Goal: Task Accomplishment & Management: Use online tool/utility

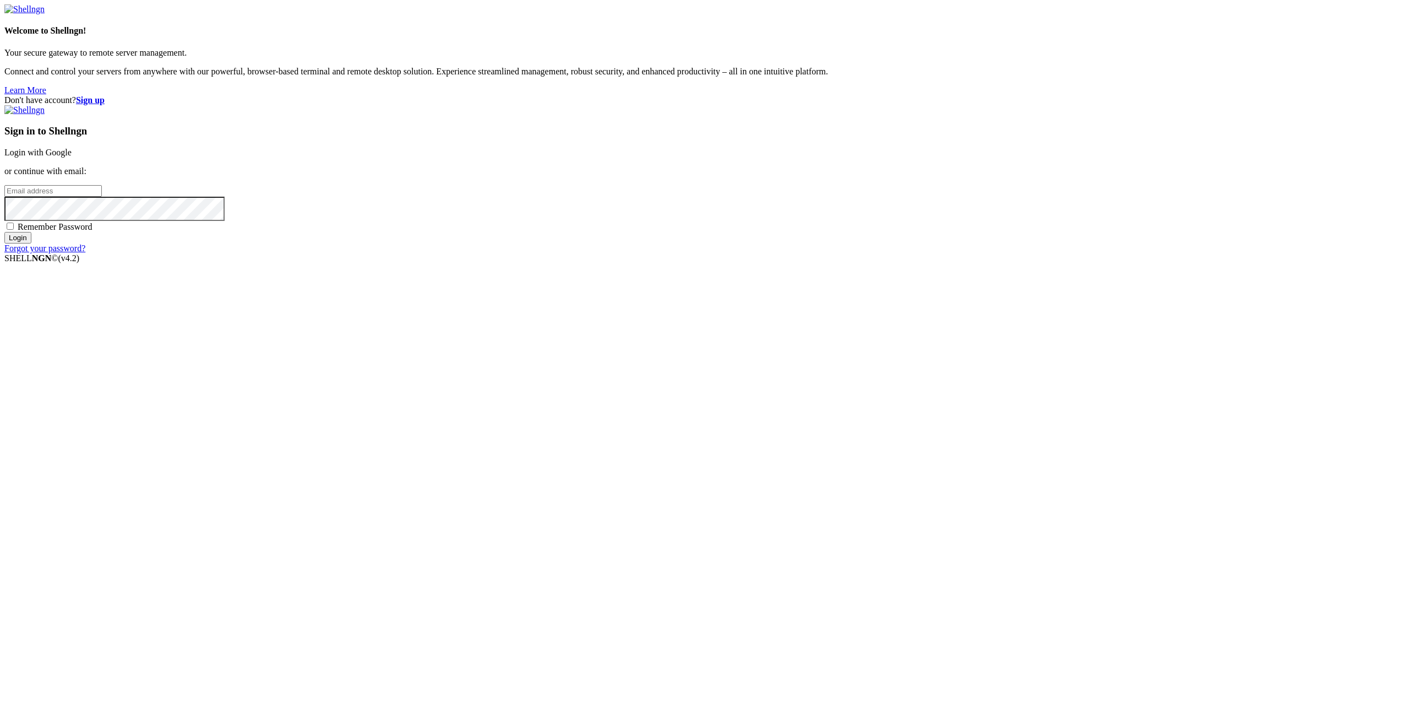
click at [72, 157] on link "Login with Google" at bounding box center [37, 152] width 67 height 9
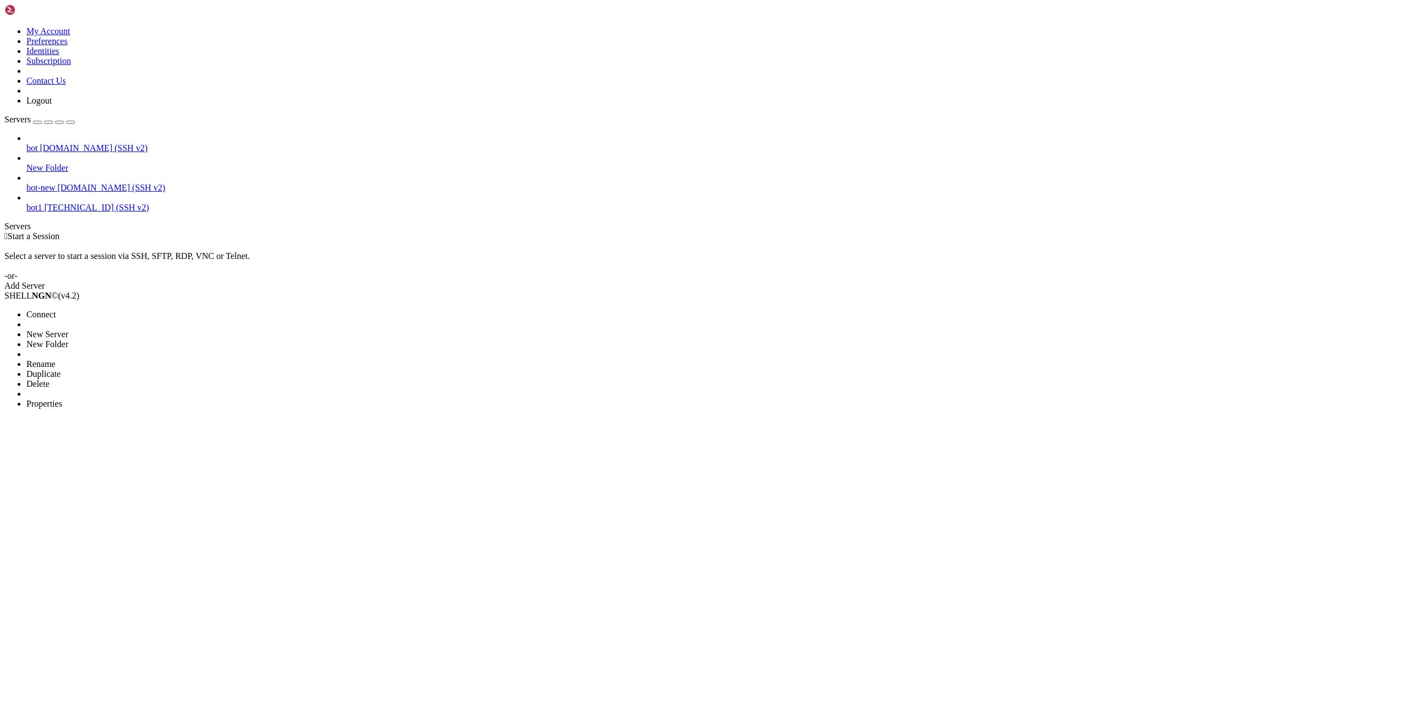
click at [50, 379] on span "Delete" at bounding box center [37, 383] width 23 height 9
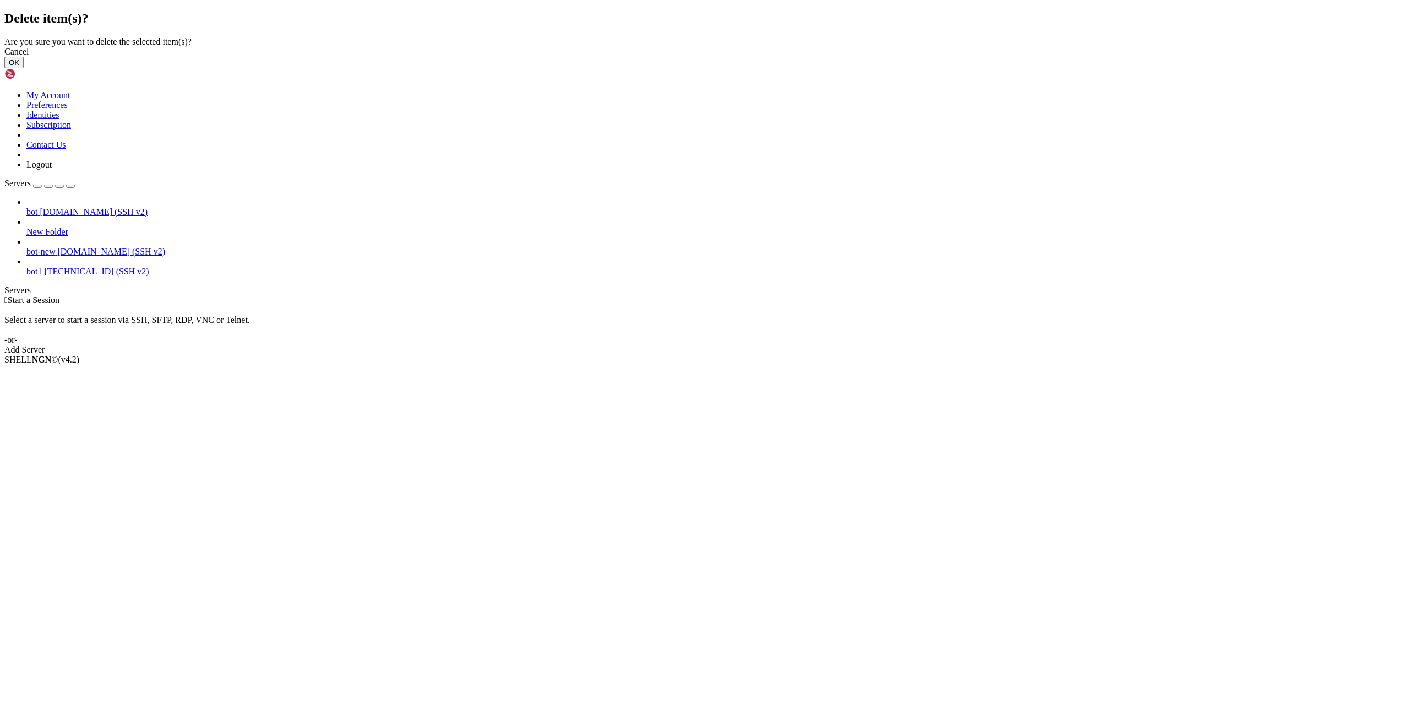
click at [24, 68] on button "OK" at bounding box center [13, 63] width 19 height 12
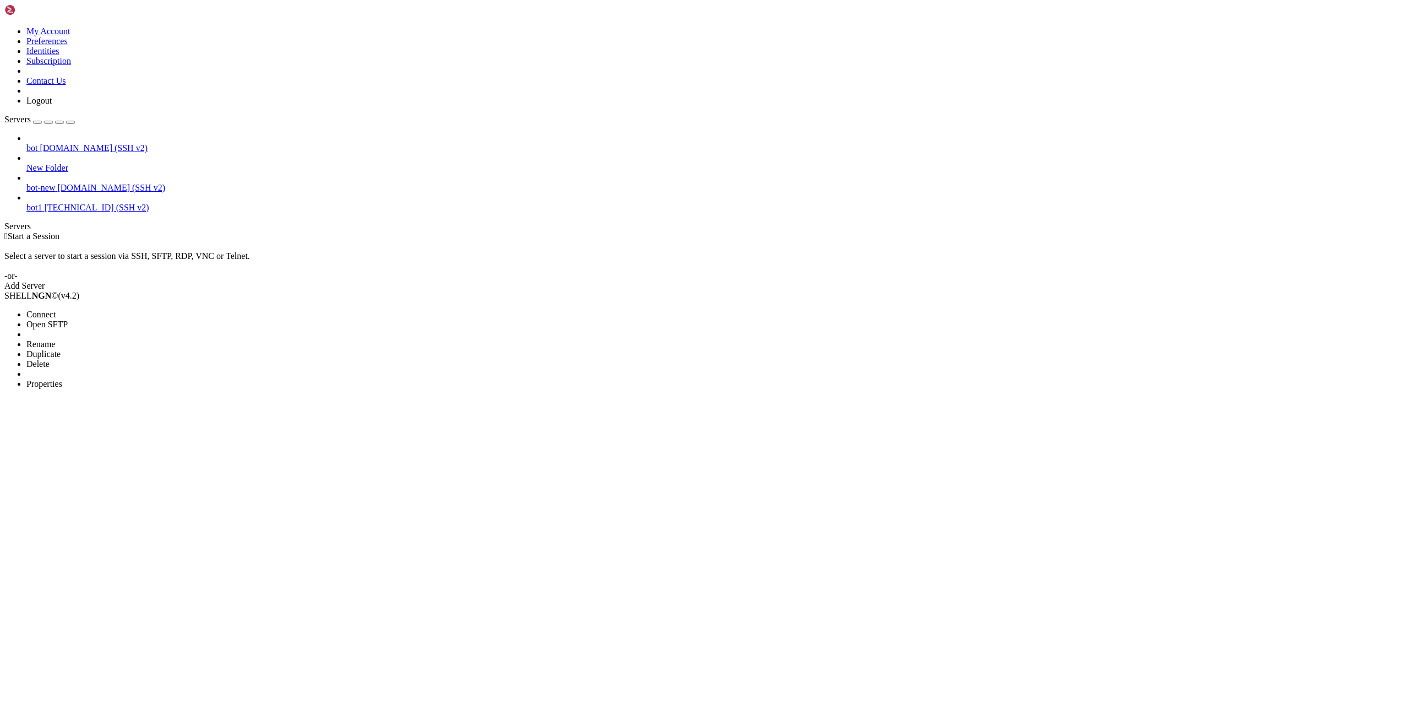
click at [127, 359] on li "Delete" at bounding box center [76, 364] width 100 height 10
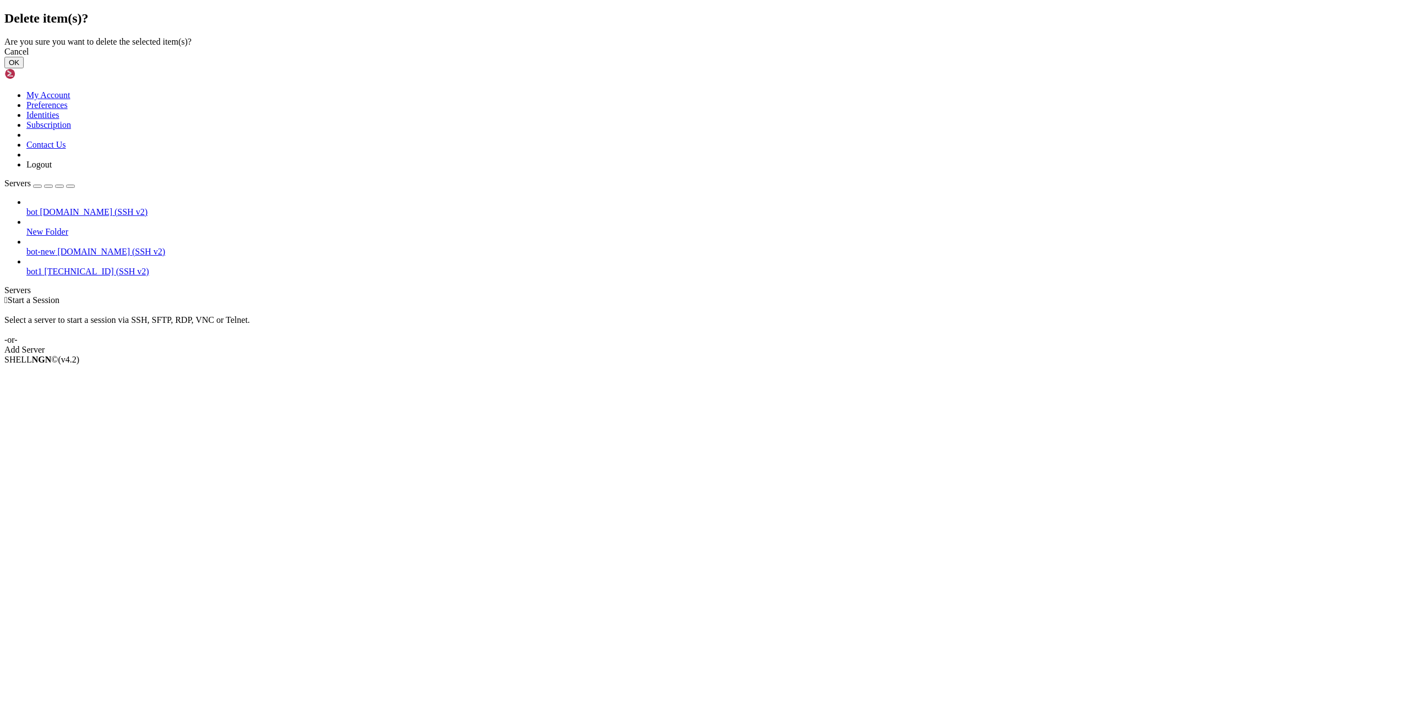
click at [24, 68] on button "OK" at bounding box center [13, 63] width 19 height 12
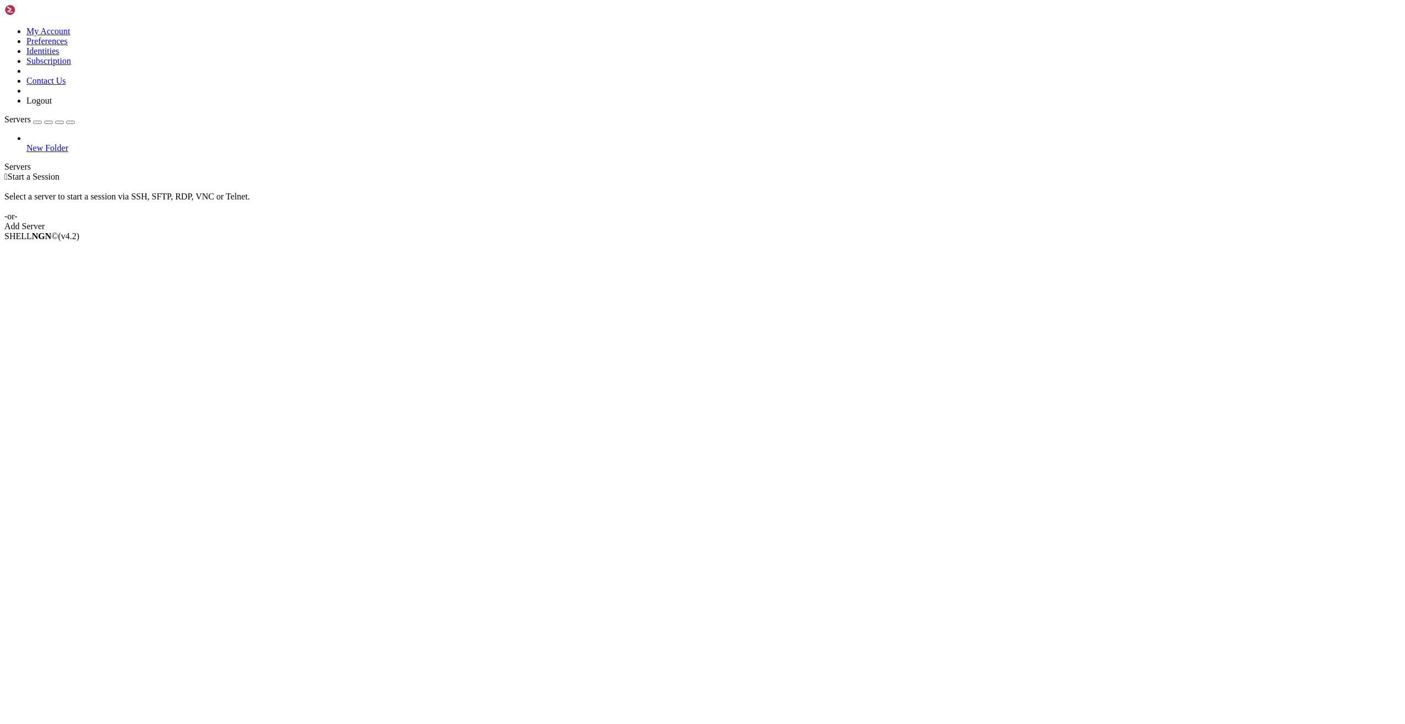
drag, startPoint x: 87, startPoint y: 88, endPoint x: 753, endPoint y: 199, distance: 675.5
click at [728, 195] on div " Start a Session Select a server to start a session via SSH, SFTP, RDP, VNC or…" at bounding box center [702, 201] width 1396 height 59
click at [754, 221] on div "Add Server" at bounding box center [702, 226] width 1396 height 10
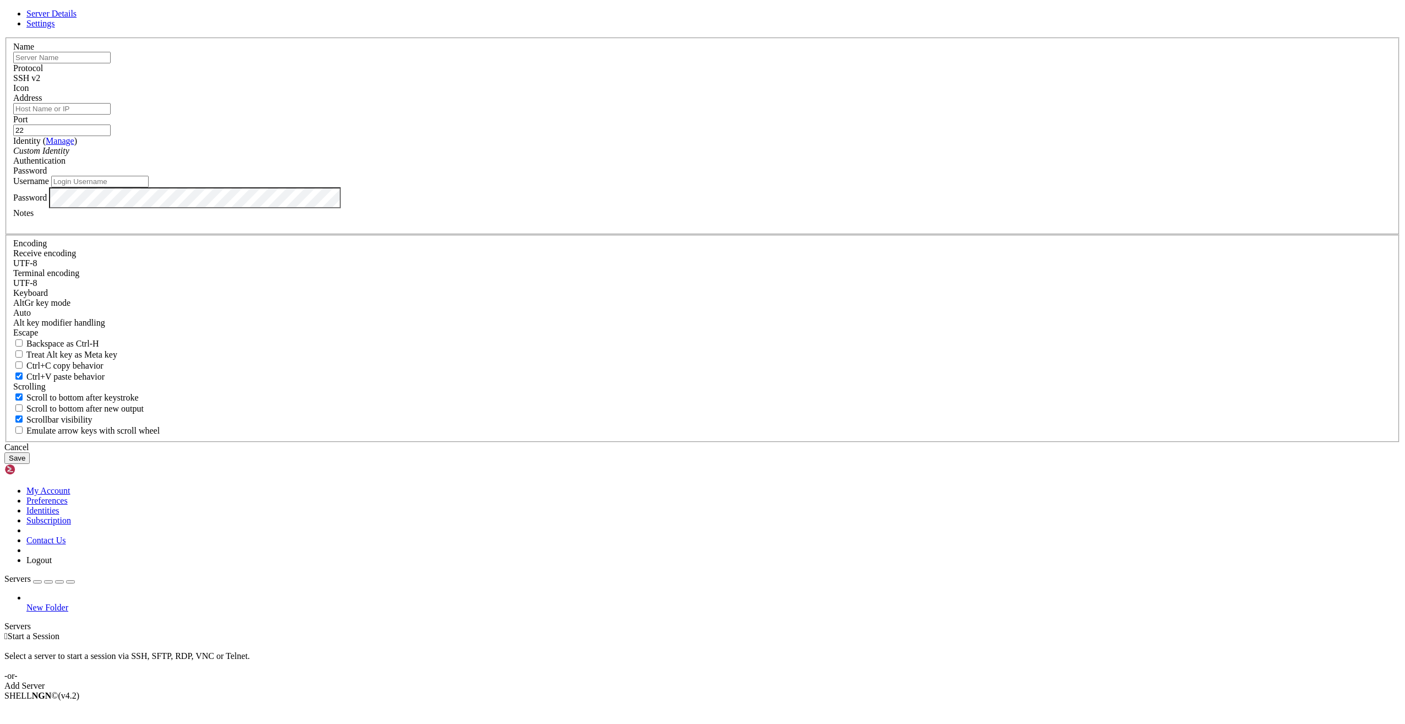
click at [111, 63] on input "text" at bounding box center [61, 58] width 97 height 12
type input "s"
type input "vpn-bridge"
click at [111, 115] on input "Address" at bounding box center [61, 109] width 97 height 12
type input "[TECHNICAL_ID]"
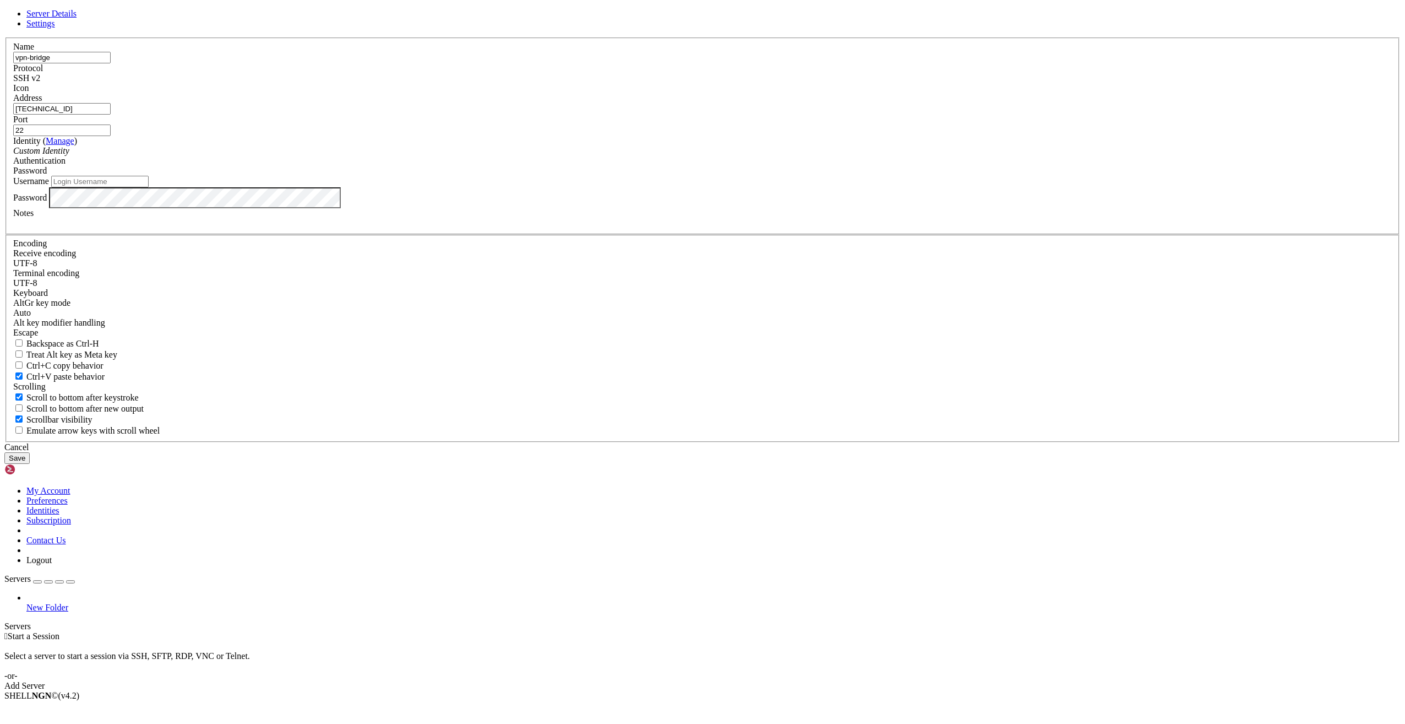
click at [149, 187] on input "Username" at bounding box center [99, 182] width 97 height 12
type input "root"
click at [47, 175] on span "Password" at bounding box center [30, 170] width 34 height 9
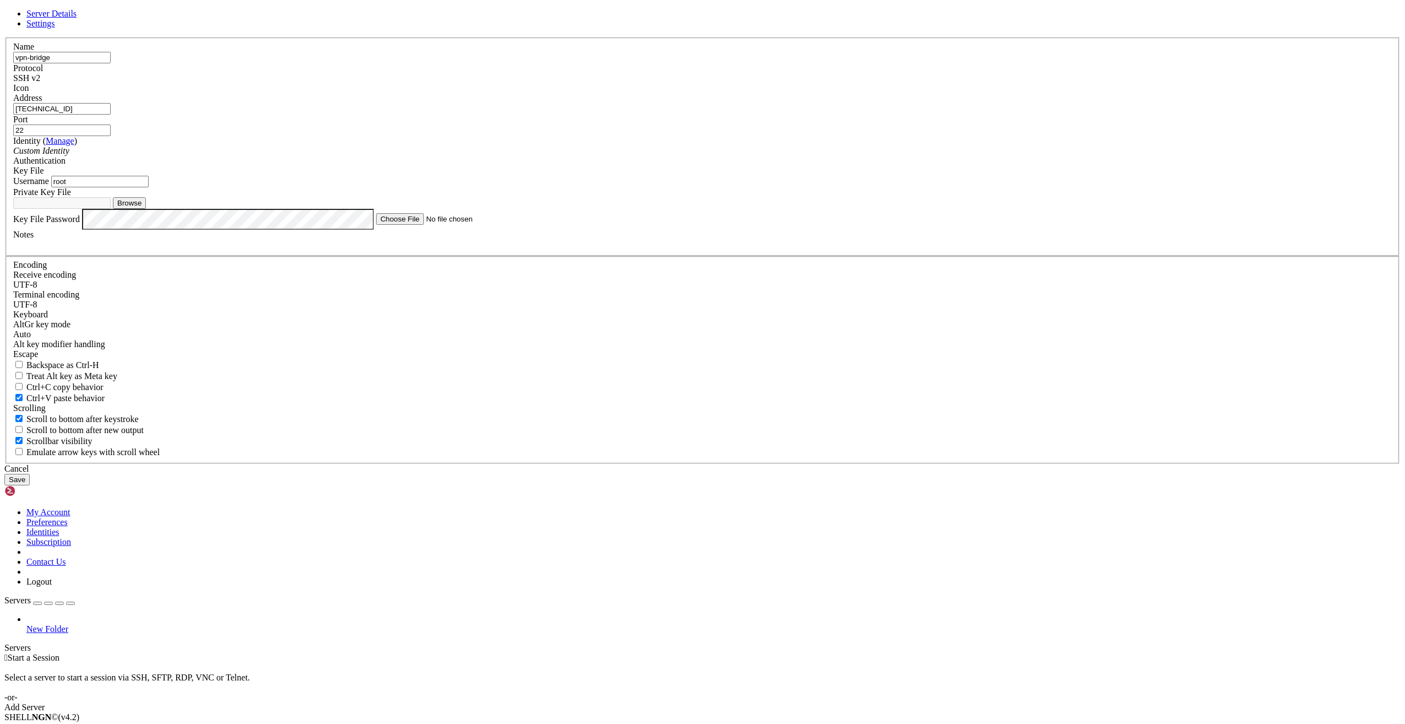
click at [136, 84] on div "Server Details Settings Name vpn-bridge Protocol SSH v2 Icon" at bounding box center [702, 247] width 1396 height 476
click at [146, 209] on button "Browse" at bounding box center [129, 203] width 33 height 12
type input "kzb_ed25519"
click at [224, 366] on div "Server Details Settings Name vpn-bridge Protocol SSH v2 Icon" at bounding box center [702, 247] width 1396 height 476
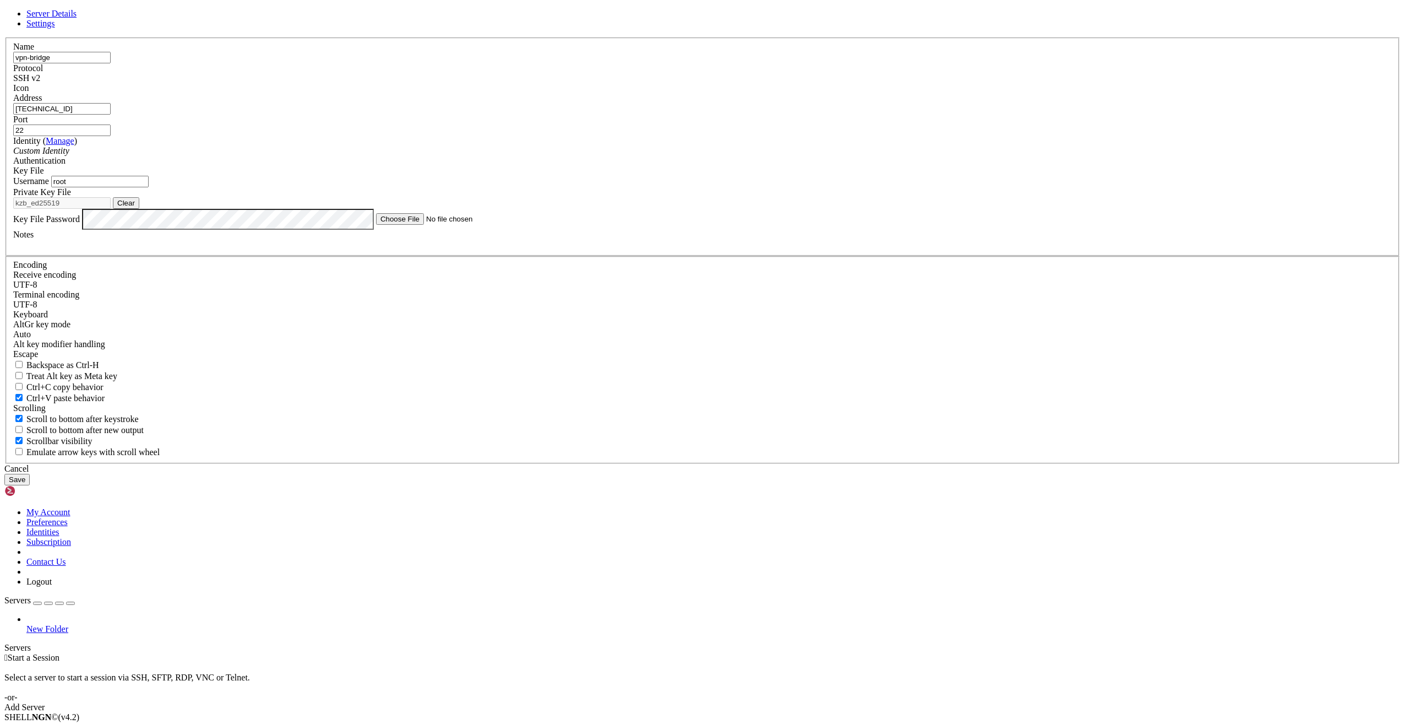
click at [30, 485] on button "Save" at bounding box center [16, 480] width 25 height 12
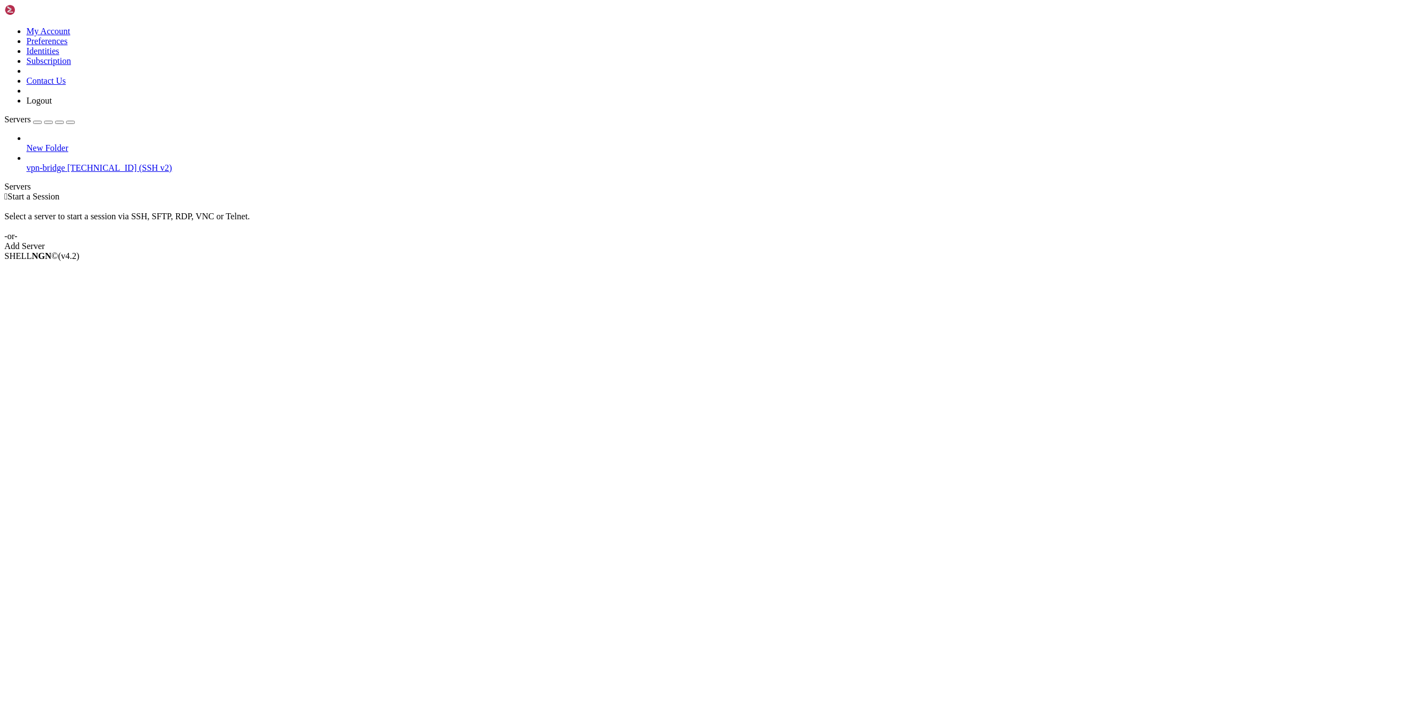
click at [490, 192] on div " Start a Session Select a server to start a session via SSH, SFTP, RDP, VNC or…" at bounding box center [702, 221] width 1396 height 59
click at [50, 163] on span "vpn-bridge" at bounding box center [45, 167] width 39 height 9
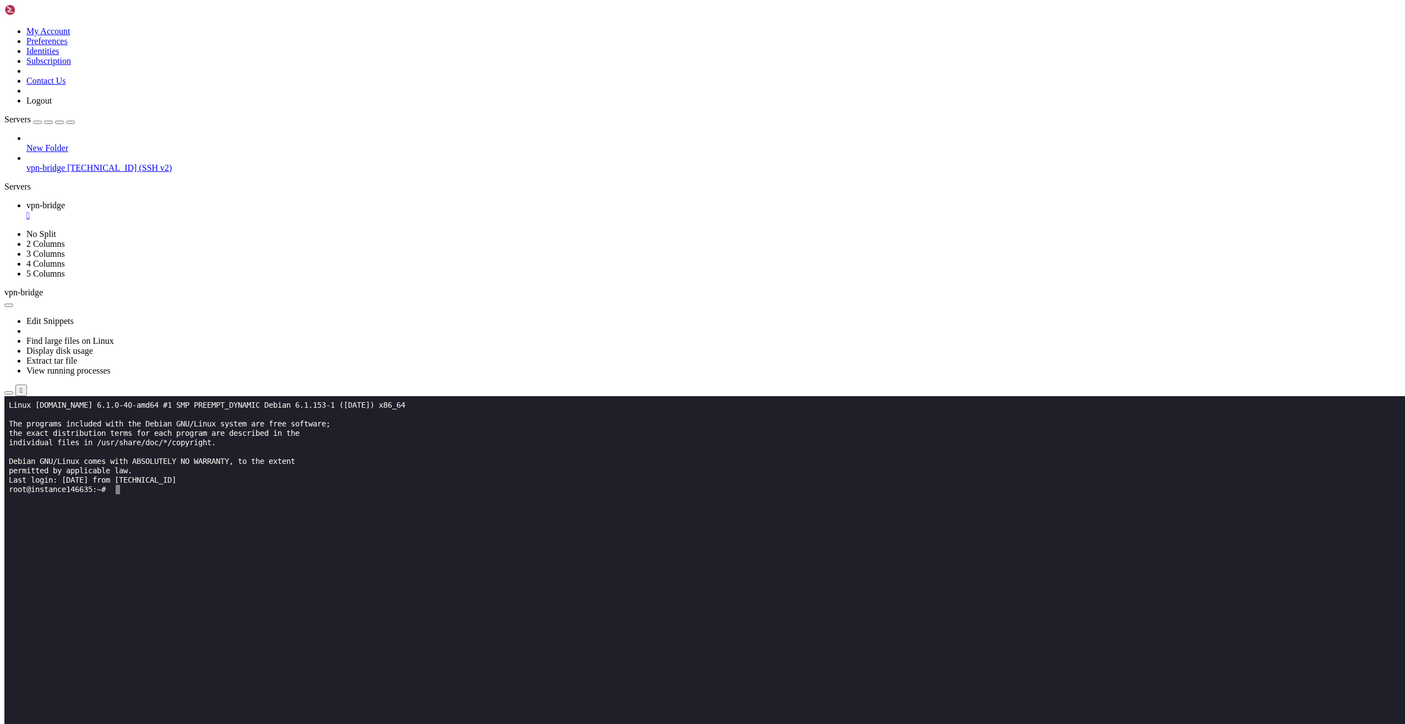
click at [287, 650] on x-row at bounding box center [638, 648] width 1258 height 9
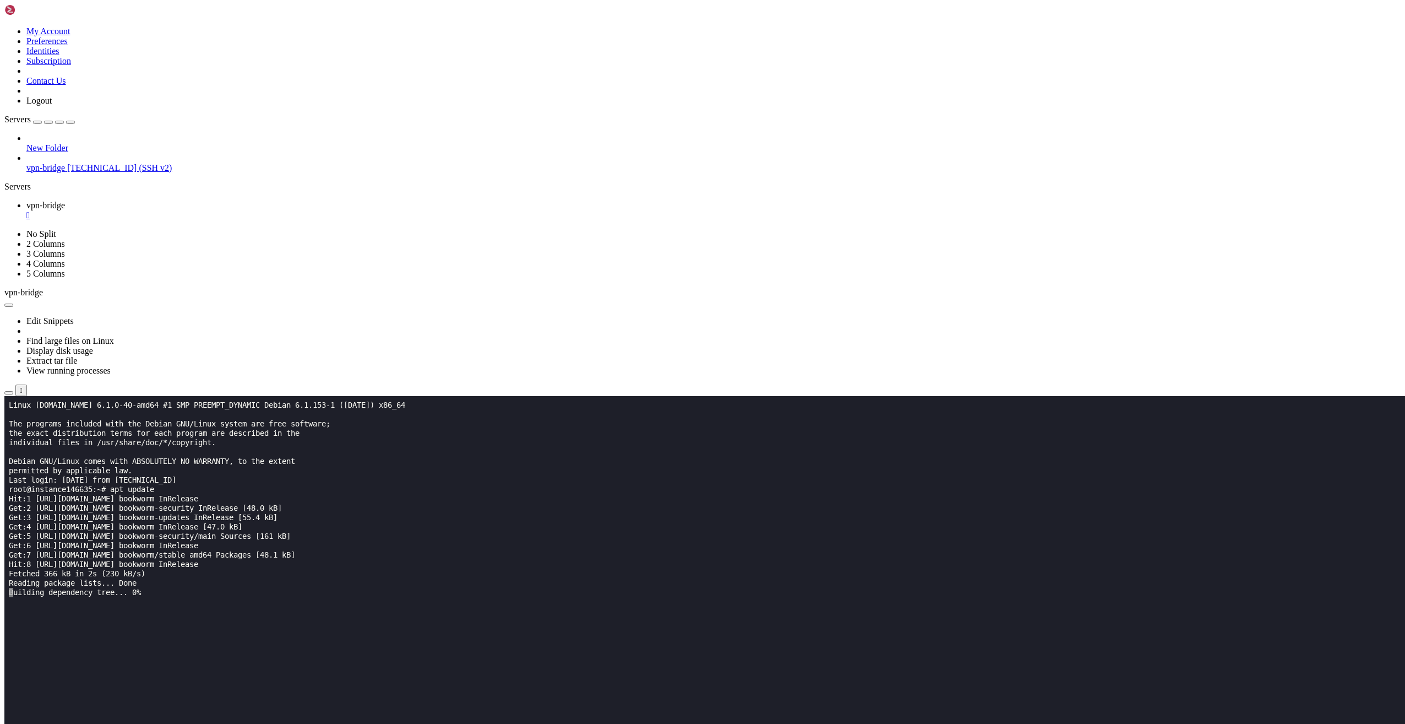
click at [330, 681] on x-row at bounding box center [638, 676] width 1258 height 9
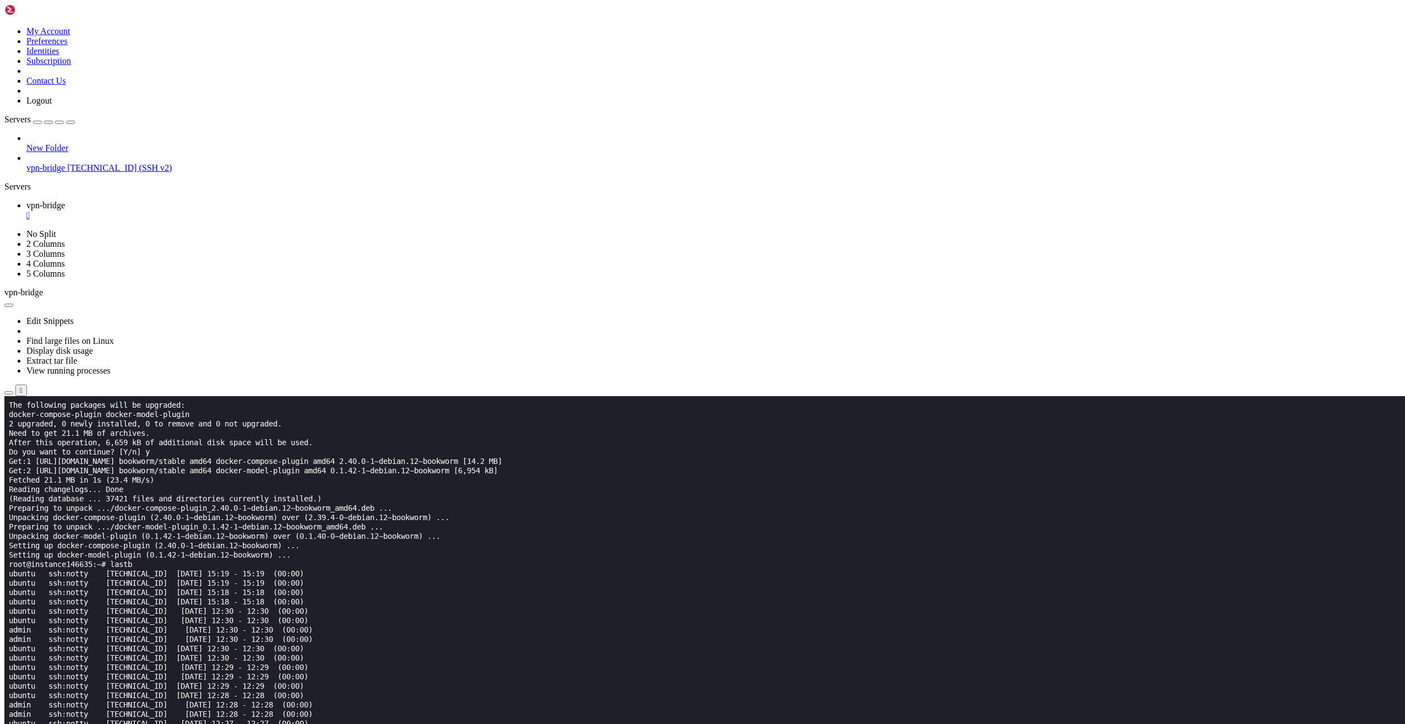
scroll to position [271, 0]
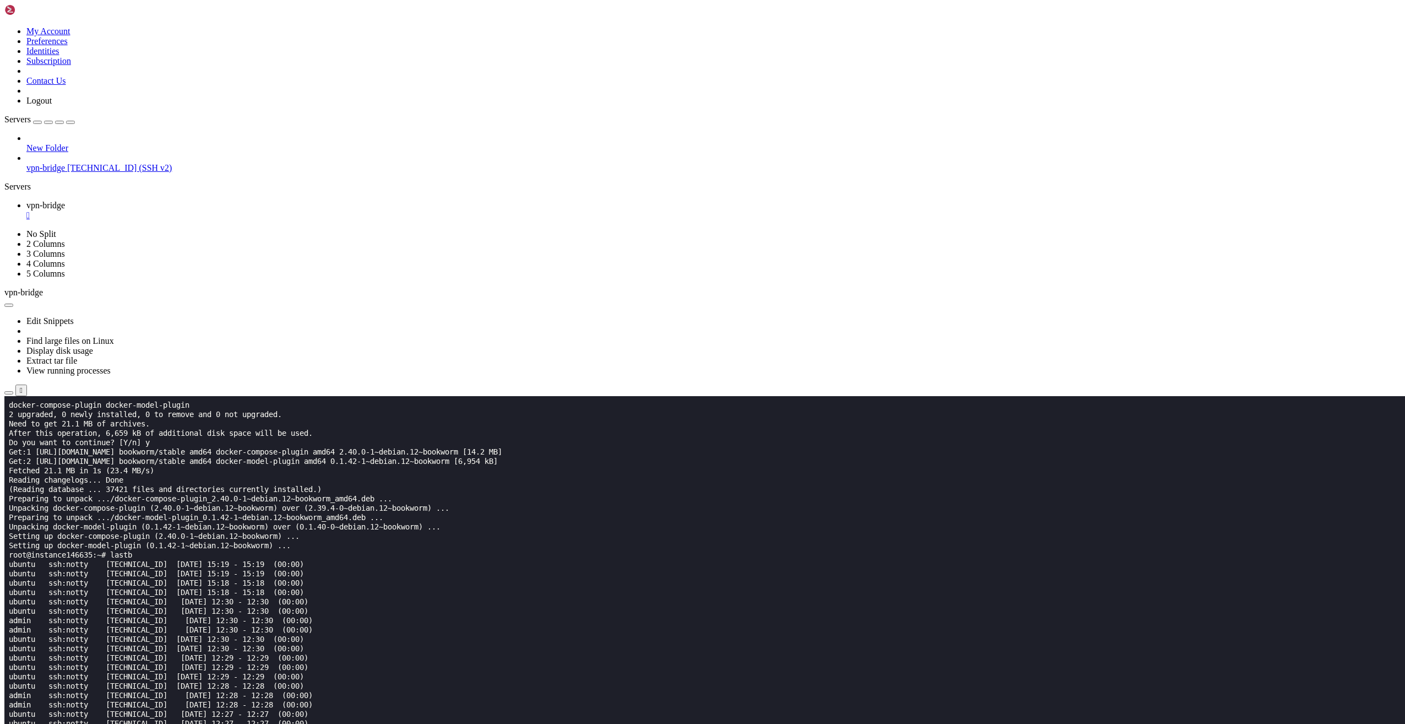
click at [67, 163] on span "[TECHNICAL_ID] (SSH v2)" at bounding box center [119, 167] width 105 height 9
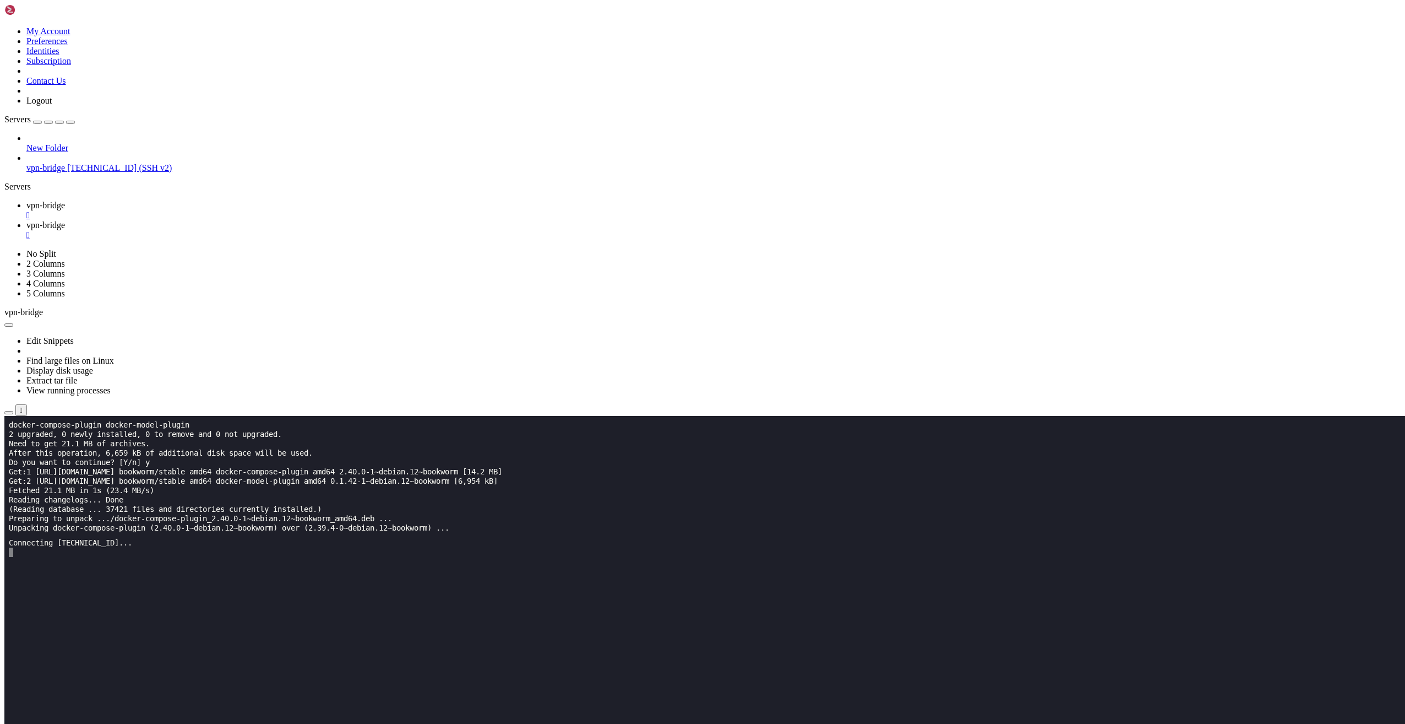
scroll to position [0, 0]
click at [67, 159] on div at bounding box center [702, 362] width 1405 height 724
click at [206, 210] on div "" at bounding box center [713, 215] width 1374 height 10
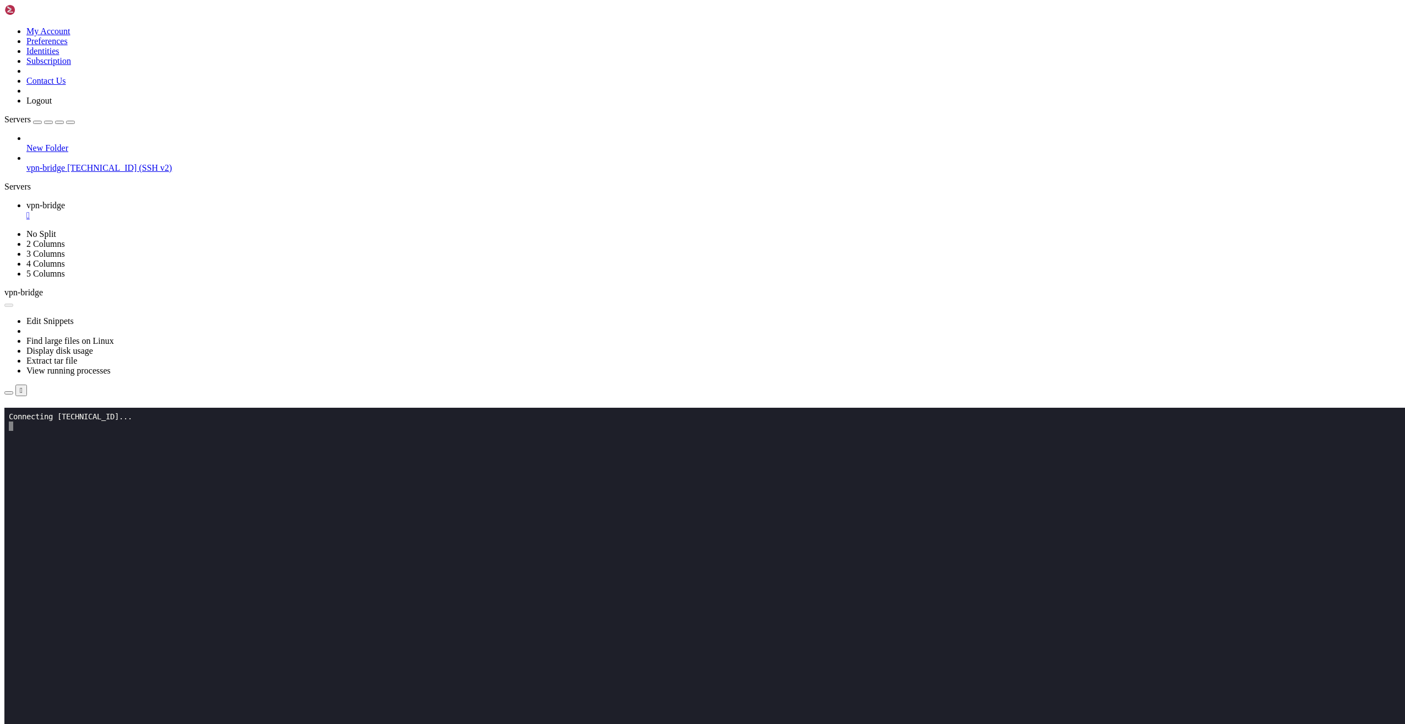
click at [205, 210] on div "" at bounding box center [713, 215] width 1374 height 10
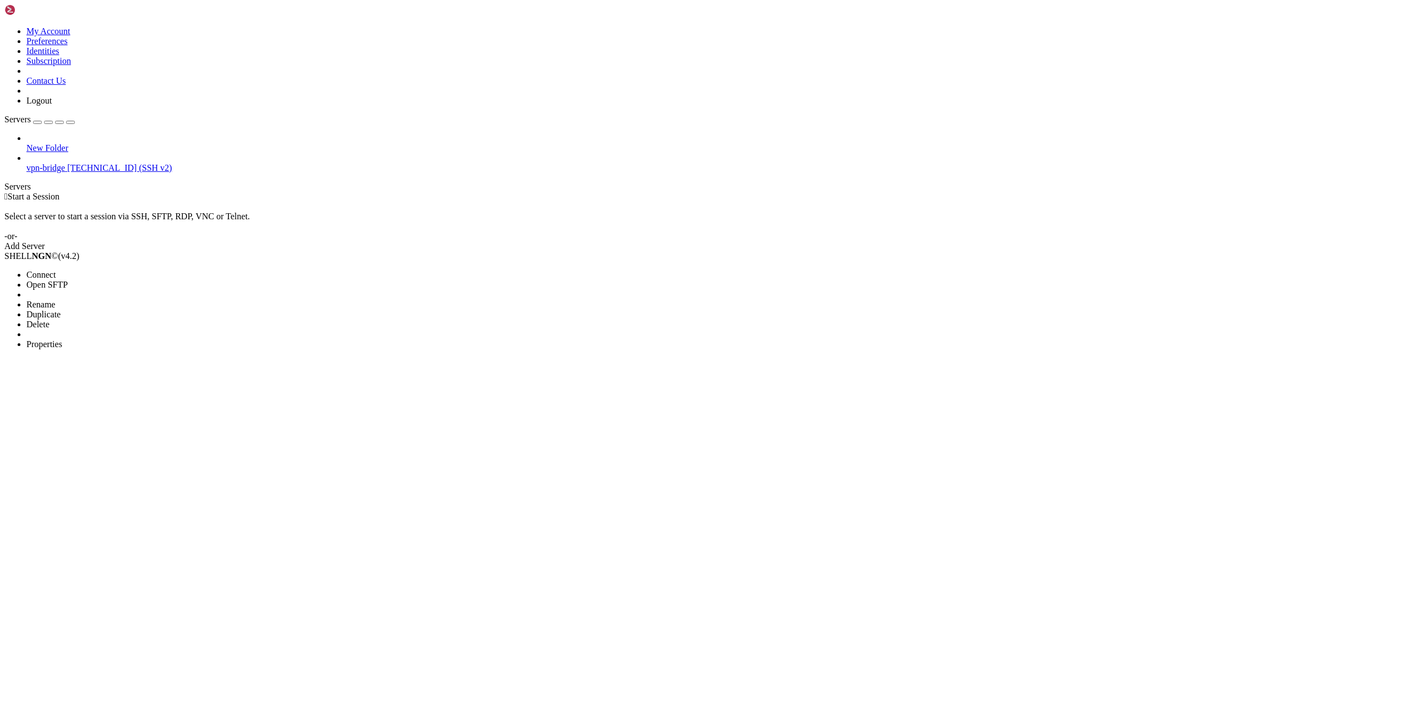
click at [62, 339] on span "Properties" at bounding box center [44, 343] width 36 height 9
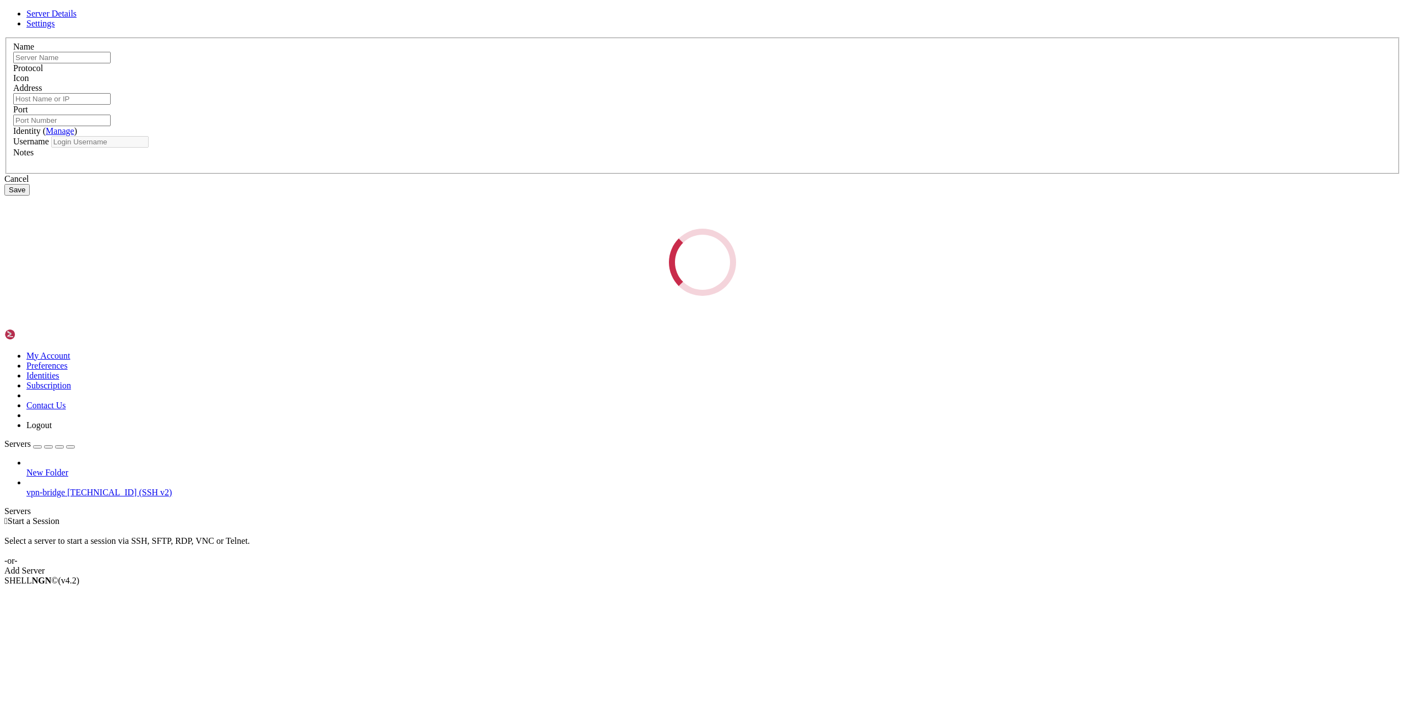
type input "vpn-bridge"
type input "[TECHNICAL_ID]"
type input "22"
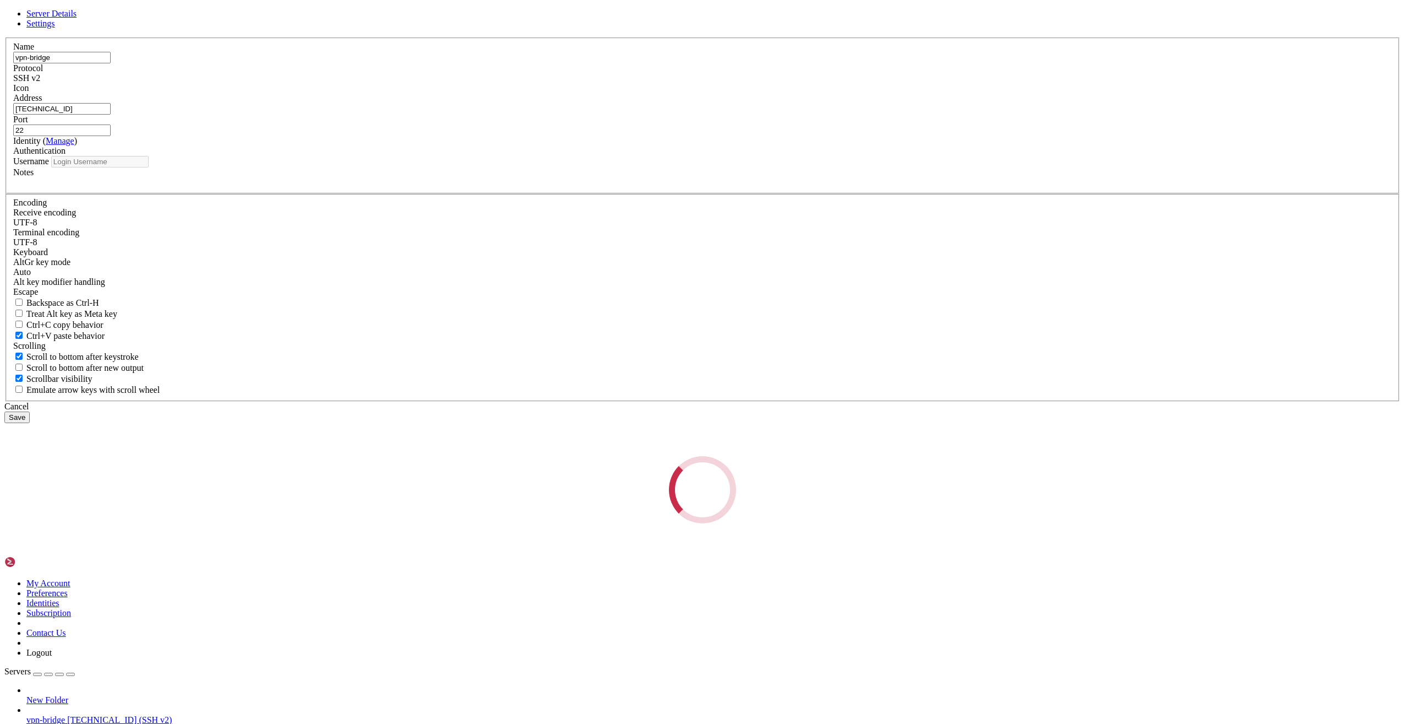
type input "root"
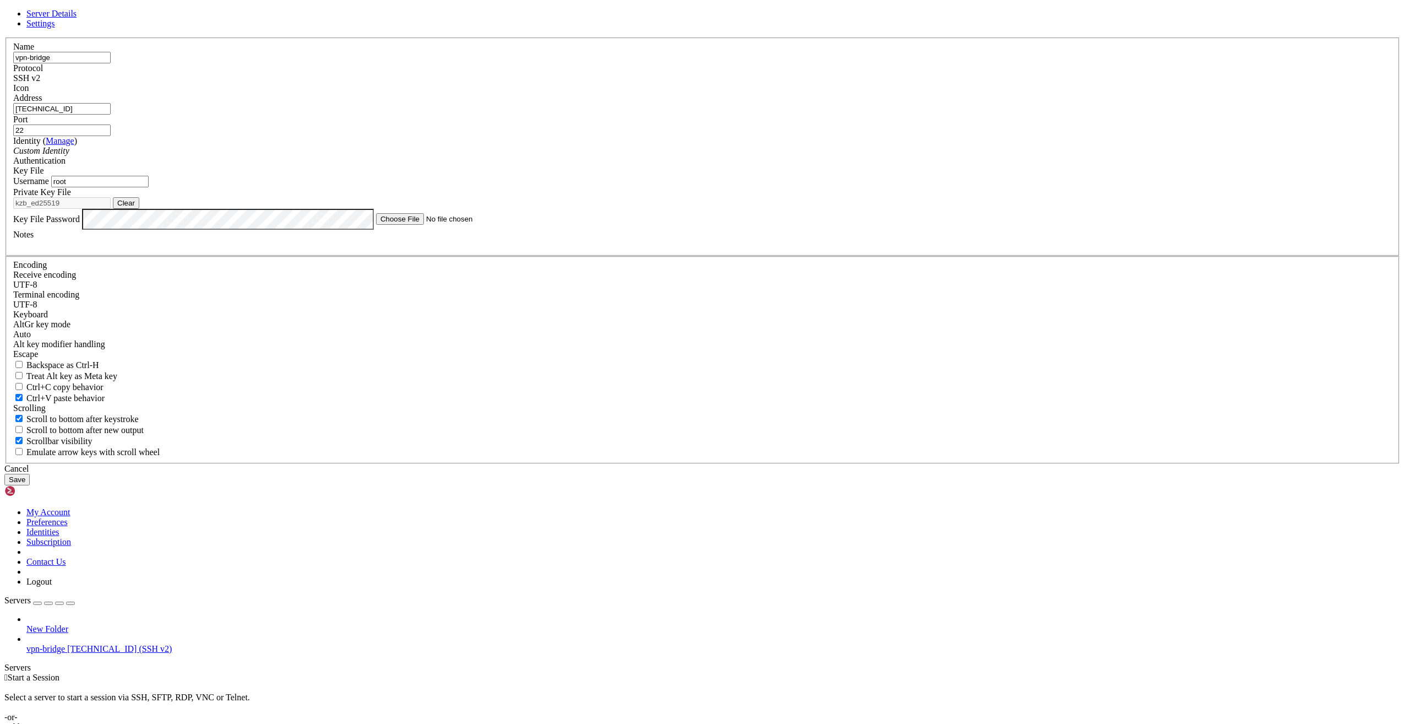
drag, startPoint x: 758, startPoint y: 279, endPoint x: 729, endPoint y: 279, distance: 29.7
click at [730, 136] on div "Port 22" at bounding box center [702, 125] width 1379 height 21
type input "43618"
click at [30, 485] on button "Save" at bounding box center [16, 480] width 25 height 12
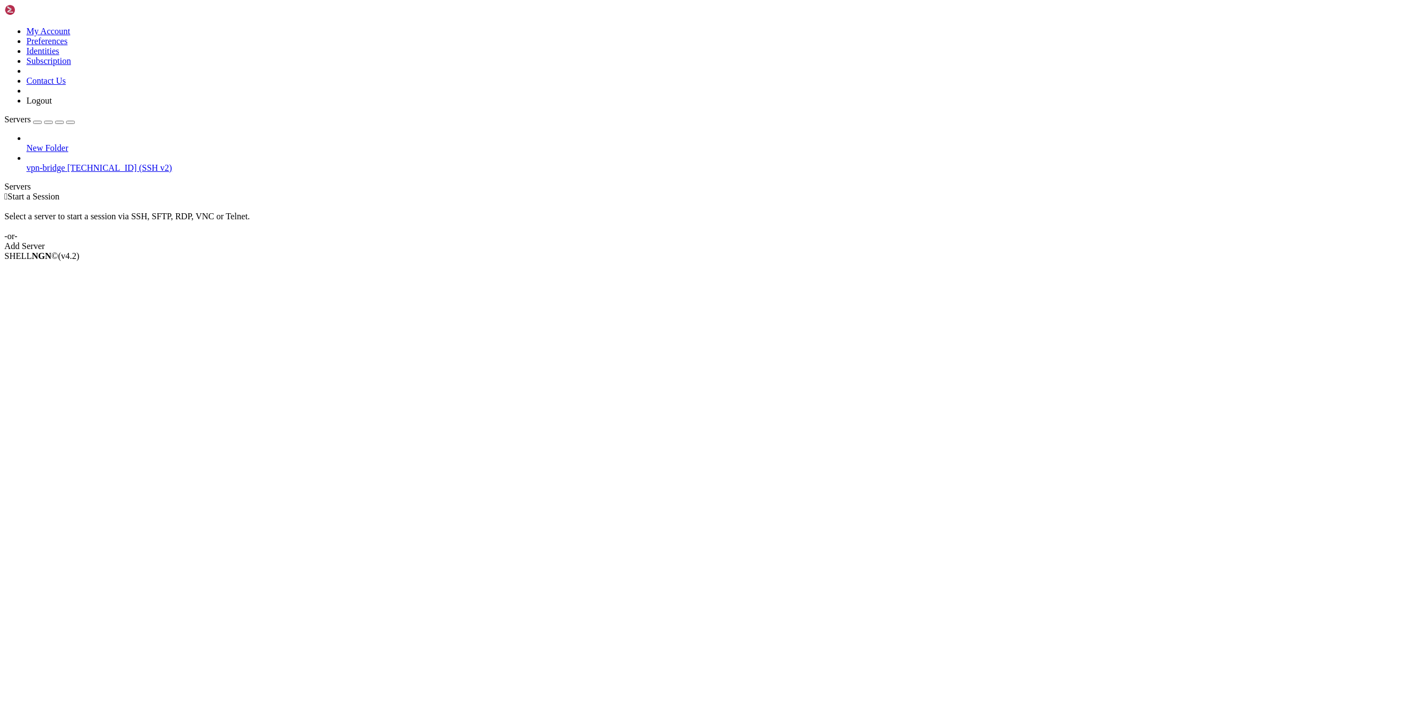
click at [65, 163] on span "vpn-bridge" at bounding box center [45, 167] width 39 height 9
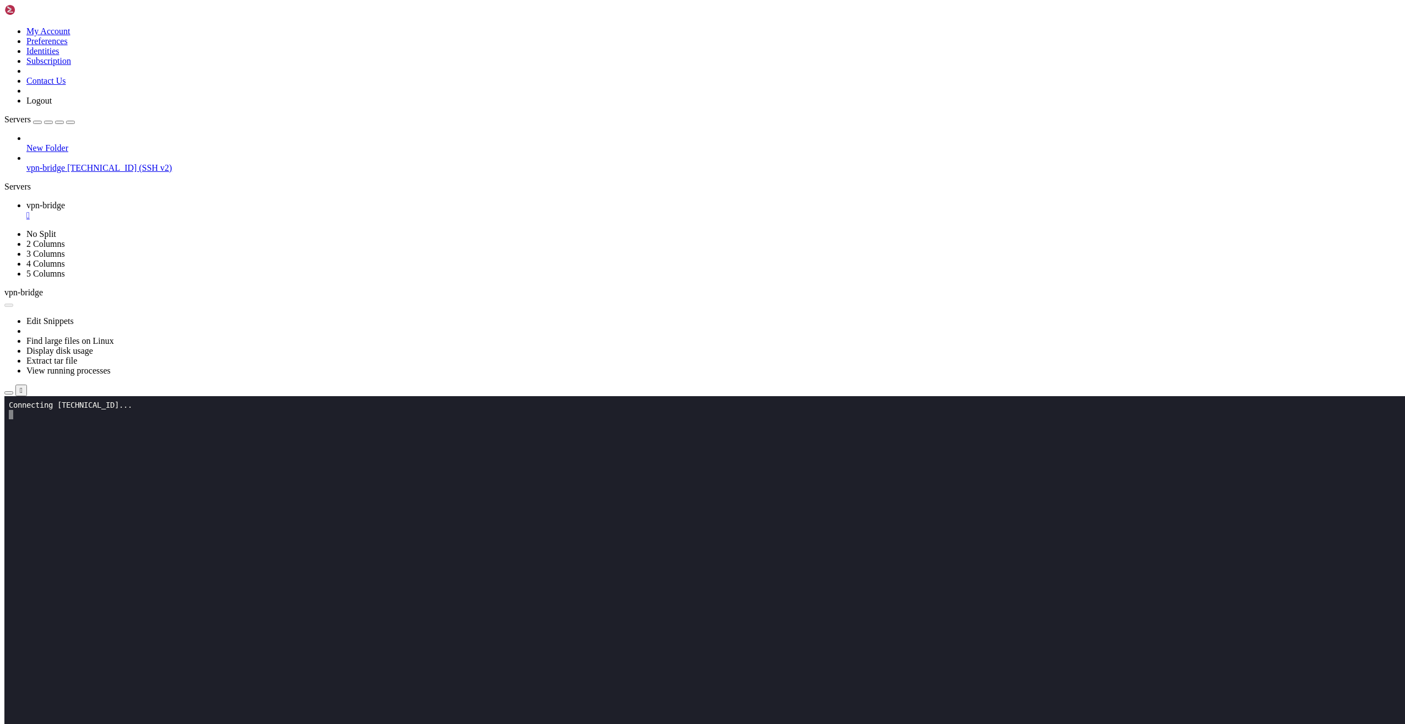
click at [205, 210] on div "" at bounding box center [713, 215] width 1374 height 10
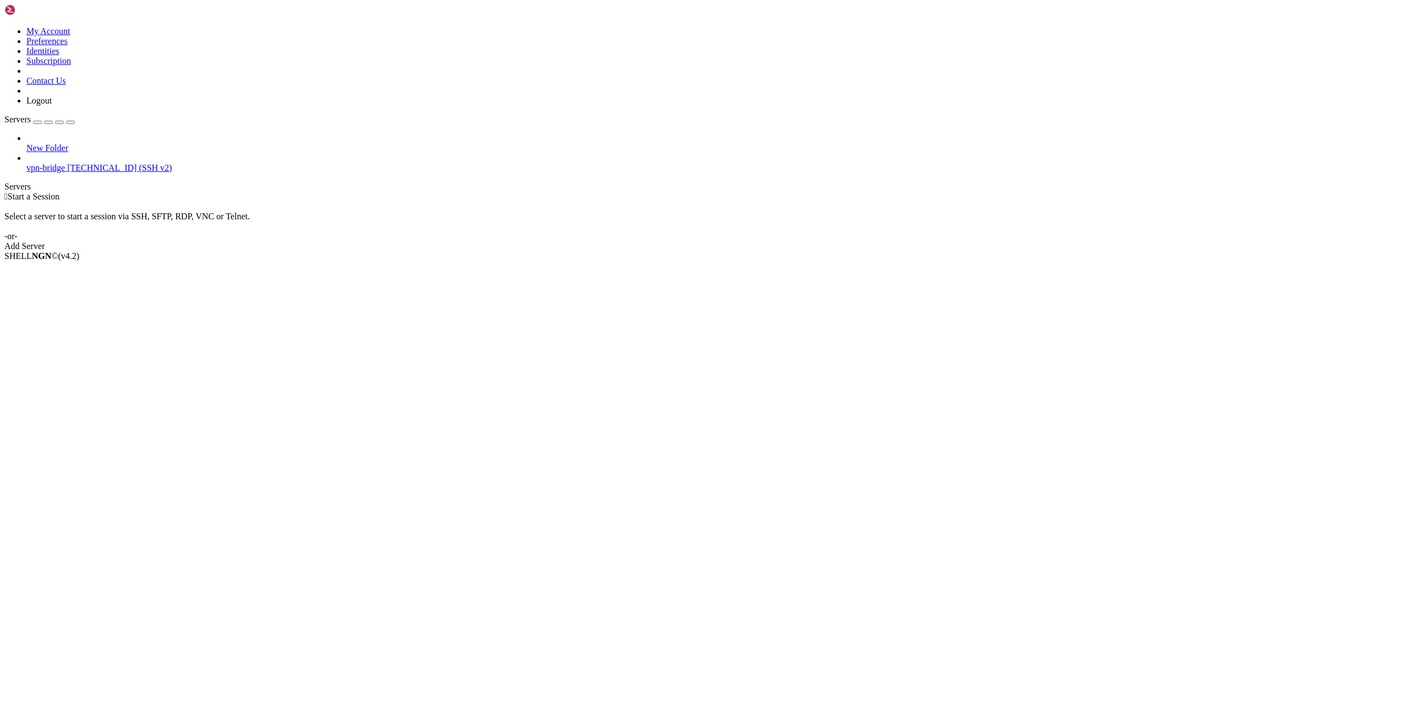
click at [65, 163] on span "vpn-bridge" at bounding box center [45, 167] width 39 height 9
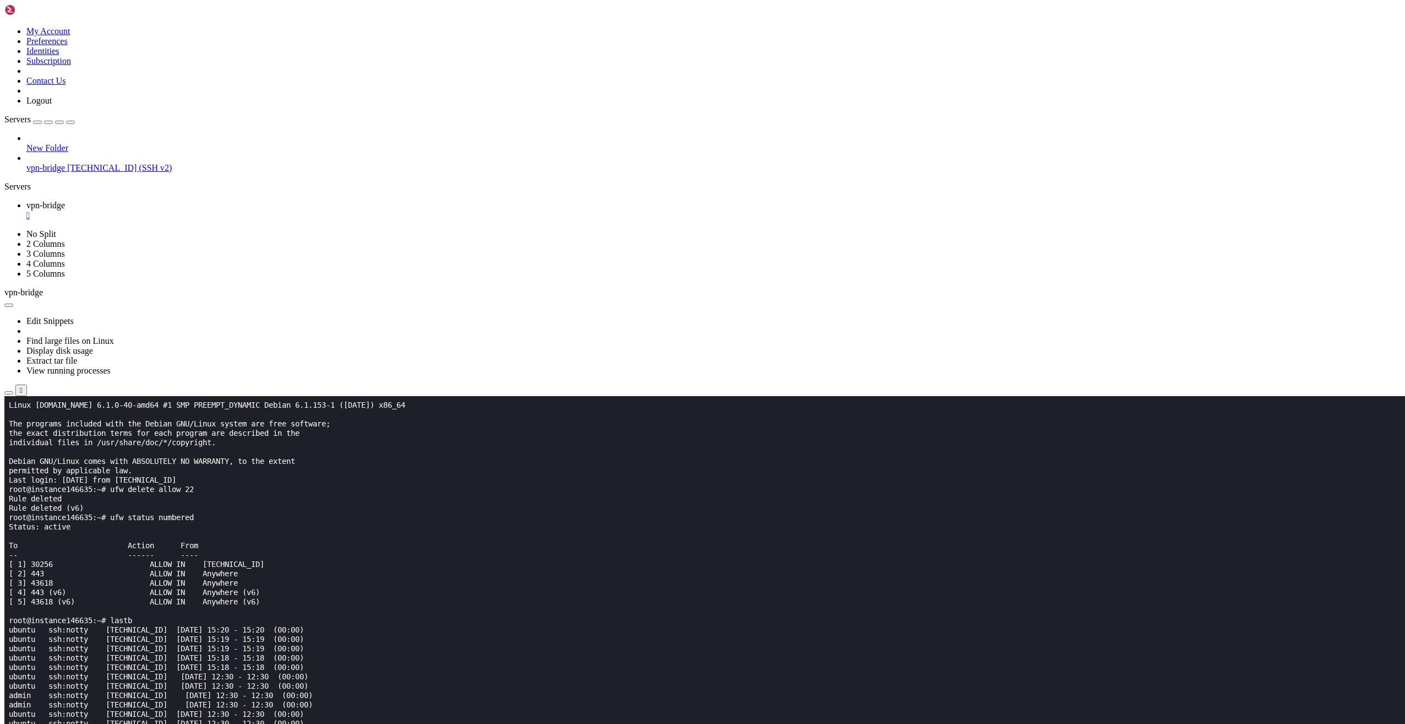
click at [240, 602] on x-row "[ 5] 43618 (v6) ALLOW IN Anywhere (v6)" at bounding box center [638, 601] width 1258 height 9
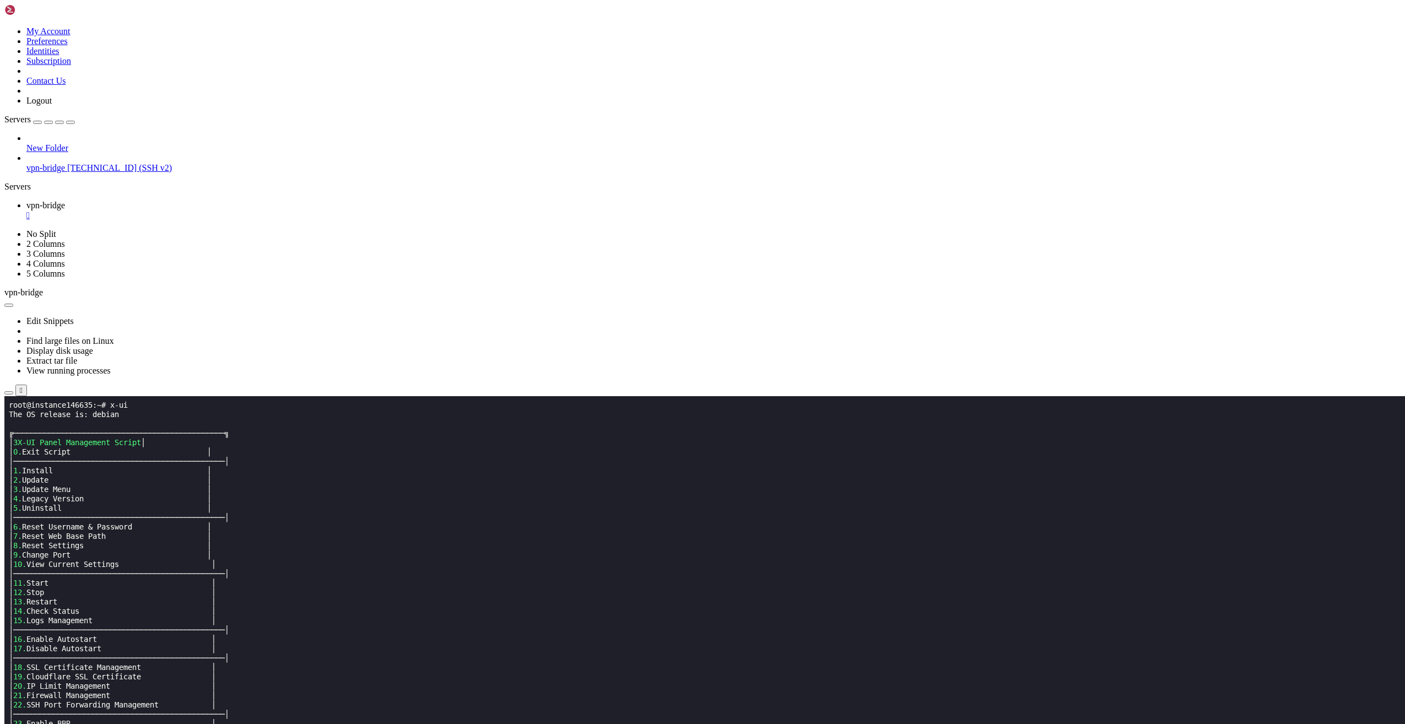
click at [303, 630] on x-row "│────────────────────────────────────────────────│" at bounding box center [638, 629] width 1258 height 9
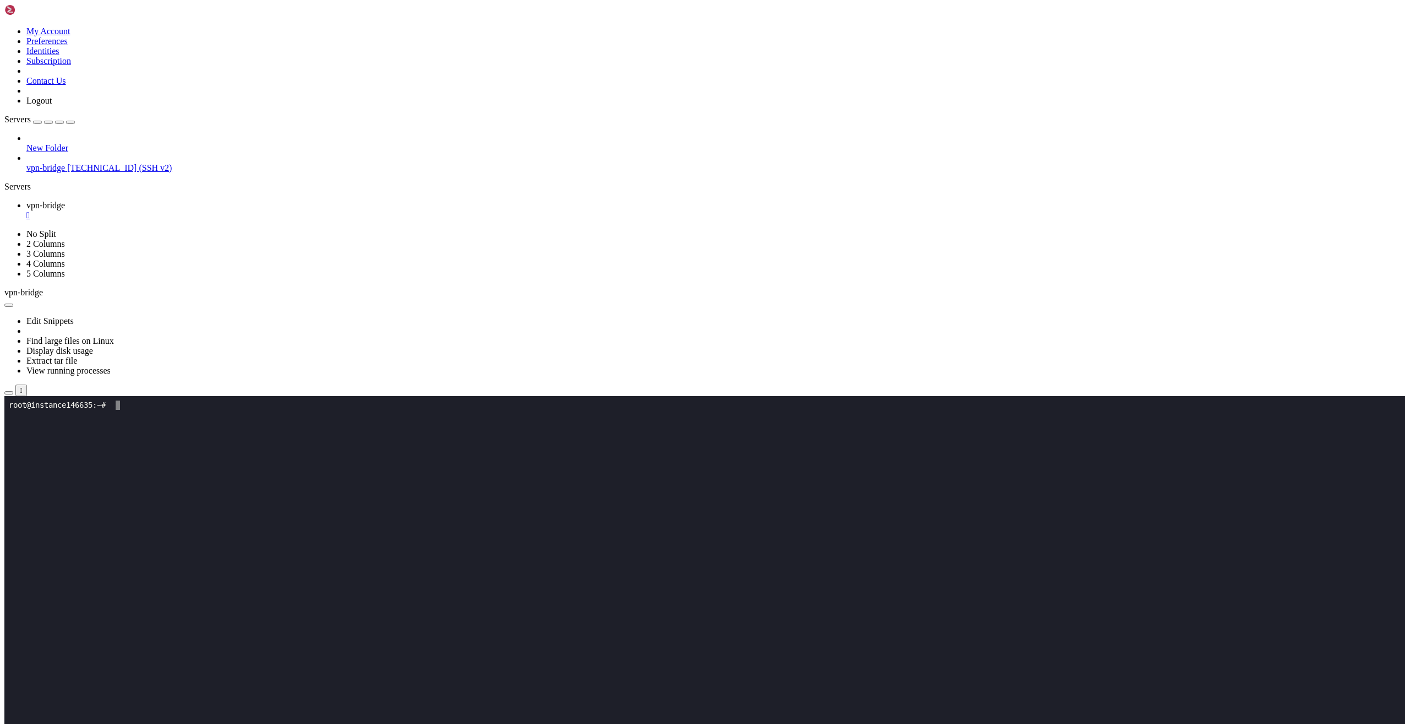
click at [262, 543] on x-row at bounding box center [638, 545] width 1258 height 9
